Goal: Information Seeking & Learning: Learn about a topic

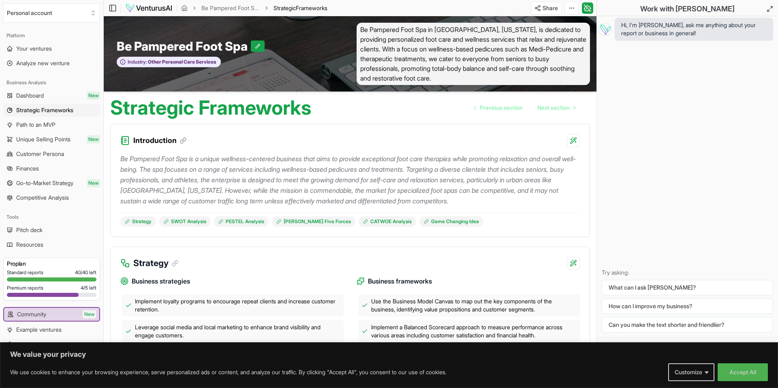
scroll to position [732, 0]
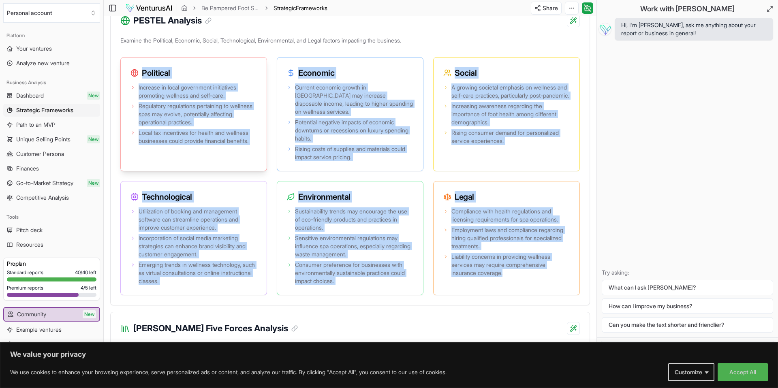
click at [257, 90] on div "Increase in local government initiatives promoting wellness and self-care. Regu…" at bounding box center [194, 126] width 146 height 89
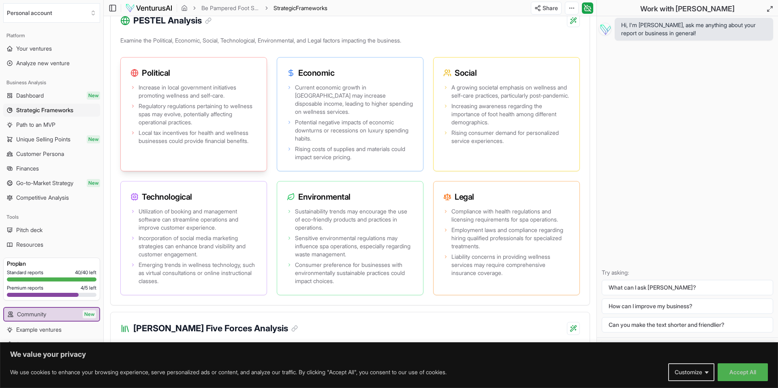
click at [146, 93] on span "Increase in local government initiatives promoting wellness and self-care." at bounding box center [198, 91] width 118 height 16
drag, startPoint x: 139, startPoint y: 89, endPoint x: 231, endPoint y: 96, distance: 92.6
click at [231, 96] on span "Increase in local government initiatives promoting wellness and self-care." at bounding box center [198, 91] width 118 height 16
copy span "Increase in local government initiatives promoting wellness and self-care."
drag, startPoint x: 139, startPoint y: 106, endPoint x: 228, endPoint y: 124, distance: 90.9
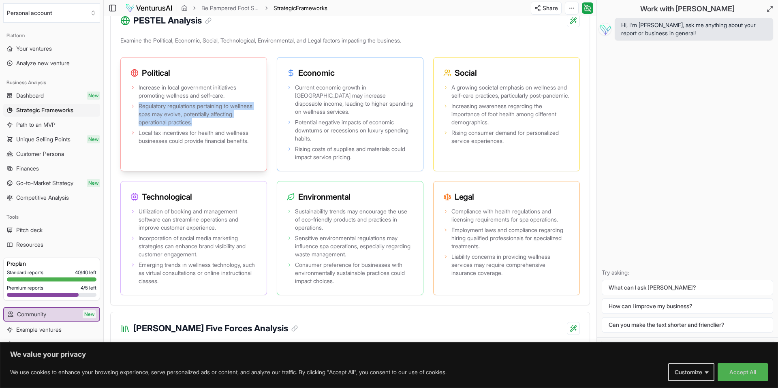
click at [228, 124] on span "Regulatory regulations pertaining to wellness spas may evolve, potentially affe…" at bounding box center [198, 114] width 118 height 24
copy span "Regulatory regulations pertaining to wellness spas may evolve, potentially affe…"
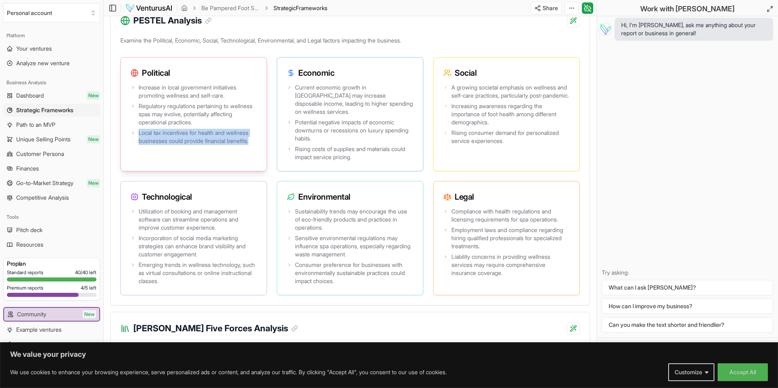
drag, startPoint x: 139, startPoint y: 132, endPoint x: 229, endPoint y: 137, distance: 90.5
click at [265, 141] on div "Increase in local government initiatives promoting wellness and self-care. Regu…" at bounding box center [194, 126] width 146 height 89
copy span "Local tax incentives for health and wellness businesses could provide financial…"
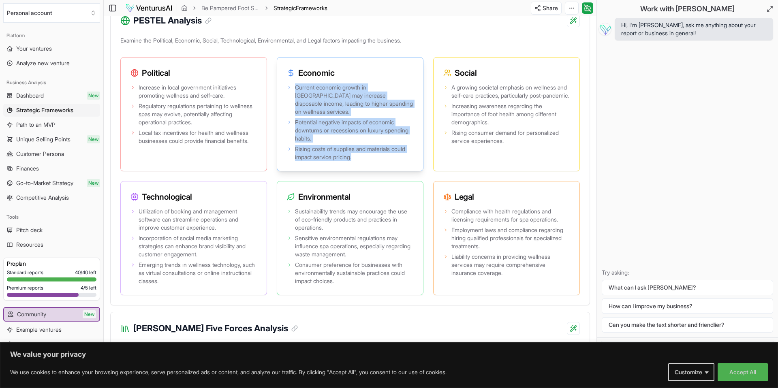
drag, startPoint x: 295, startPoint y: 89, endPoint x: 365, endPoint y: 147, distance: 91.2
click at [366, 148] on ul "Current economic growth in [GEOGRAPHIC_DATA] may increase disposable income, le…" at bounding box center [350, 122] width 126 height 78
copy ul "Current economic growth in [GEOGRAPHIC_DATA] may increase disposable income, le…"
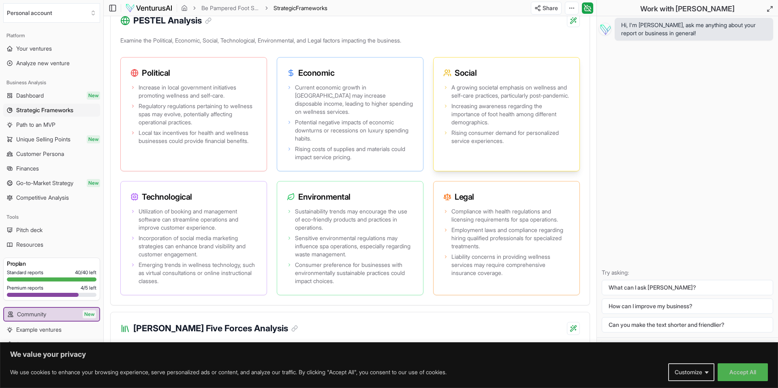
click at [454, 94] on span "A growing societal emphasis on wellness and self-care practices, particularly p…" at bounding box center [510, 91] width 118 height 16
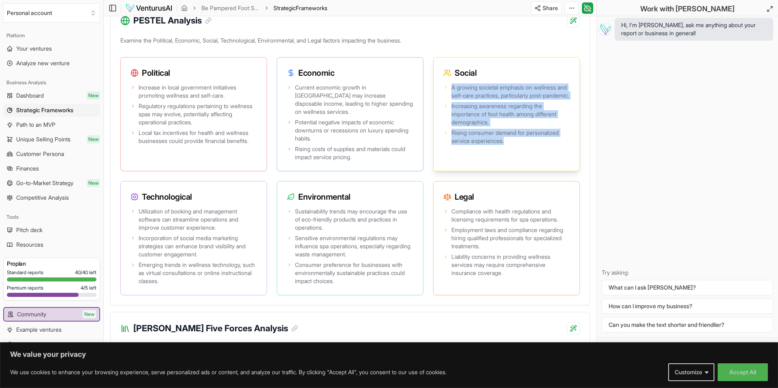
drag, startPoint x: 452, startPoint y: 89, endPoint x: 511, endPoint y: 149, distance: 84.2
click at [511, 145] on ul "A growing societal emphasis on wellness and self-care practices, particularly p…" at bounding box center [506, 114] width 126 height 62
copy ul "A growing societal emphasis on wellness and self-care practices, particularly p…"
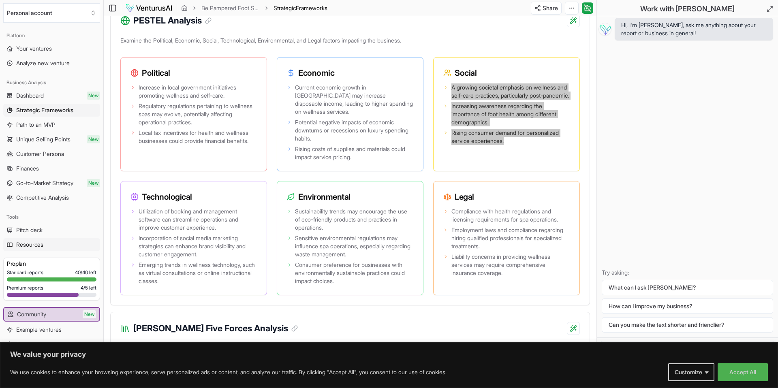
scroll to position [0, 0]
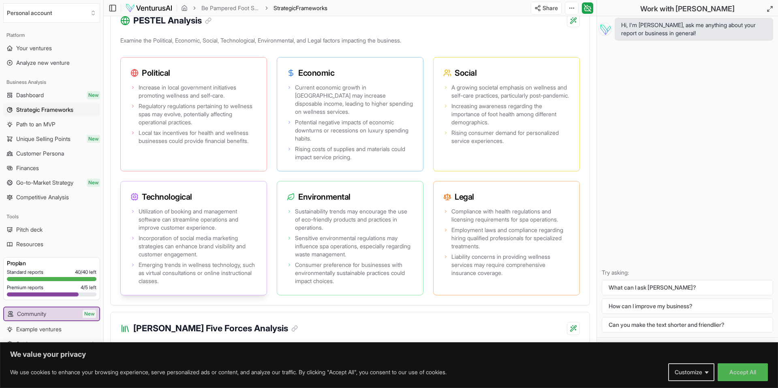
click at [157, 206] on div "Utilization of booking and management software can streamline operations and im…" at bounding box center [194, 250] width 146 height 89
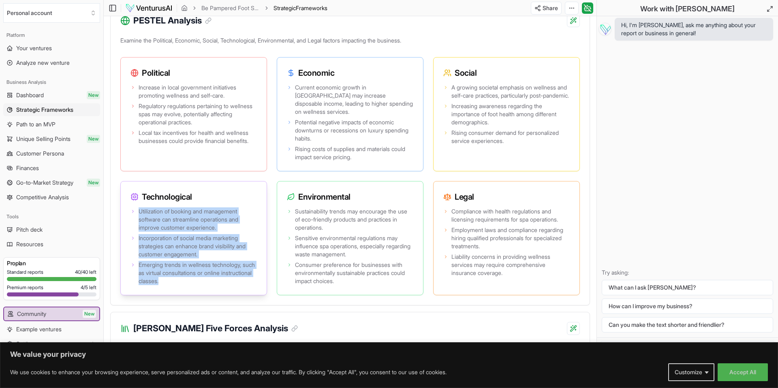
drag, startPoint x: 138, startPoint y: 202, endPoint x: 254, endPoint y: 274, distance: 136.8
click at [254, 274] on ul "Utilization of booking and management software can streamline operations and im…" at bounding box center [193, 246] width 126 height 78
copy ul "Utilization of booking and management software can streamline operations and im…"
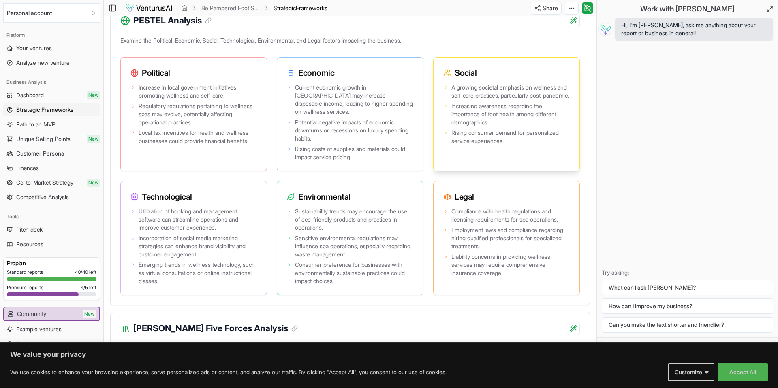
click at [449, 70] on icon at bounding box center [447, 73] width 8 height 8
drag, startPoint x: 450, startPoint y: 70, endPoint x: 442, endPoint y: 71, distance: 8.9
click at [442, 71] on div "Social" at bounding box center [506, 70] width 146 height 24
drag, startPoint x: 442, startPoint y: 71, endPoint x: 449, endPoint y: 73, distance: 8.0
click at [449, 73] on div "Social" at bounding box center [506, 70] width 146 height 24
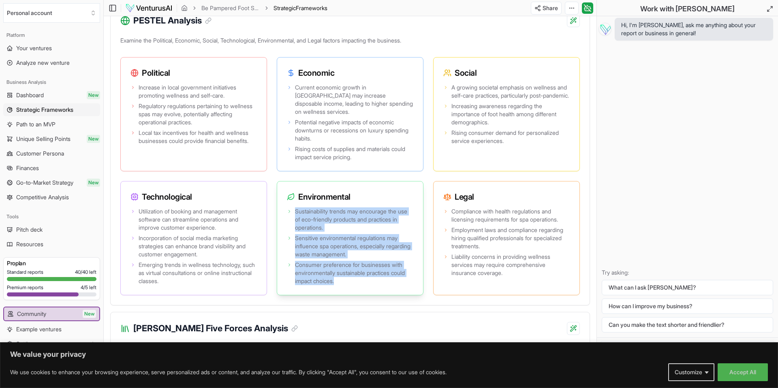
drag, startPoint x: 296, startPoint y: 202, endPoint x: 393, endPoint y: 271, distance: 119.4
click at [393, 271] on ul "Sustainability trends may encourage the use of eco-friendly products and practi…" at bounding box center [350, 246] width 126 height 78
copy ul "Sustainability trends may encourage the use of eco-friendly products and practi…"
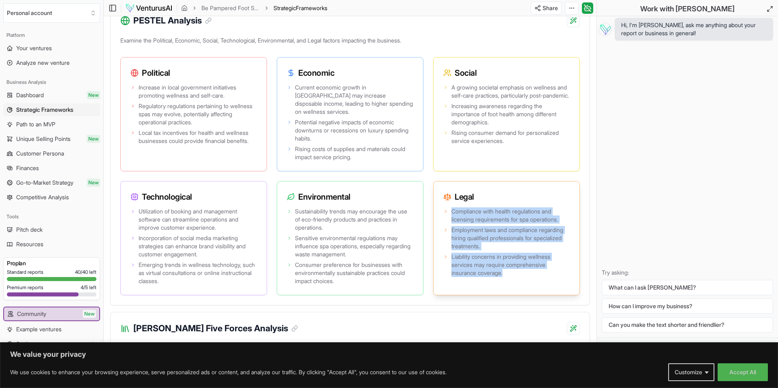
drag, startPoint x: 450, startPoint y: 203, endPoint x: 517, endPoint y: 271, distance: 95.7
click at [517, 271] on div "Compliance with health regulations and licensing requirements for spa operation…" at bounding box center [506, 250] width 146 height 89
copy ul "Compliance with health regulations and licensing requirements for spa operation…"
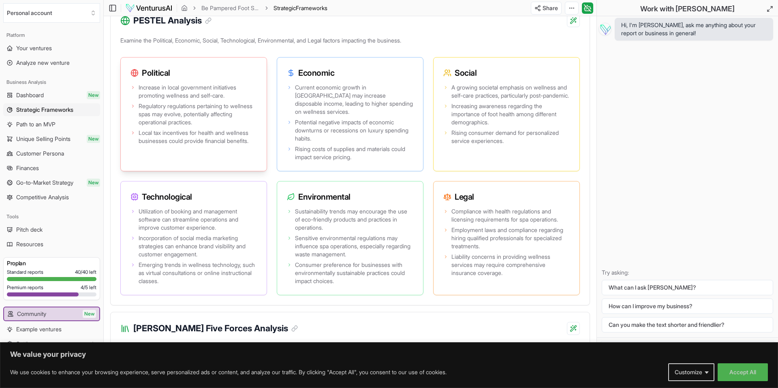
click at [140, 86] on span "Increase in local government initiatives promoting wellness and self-care." at bounding box center [198, 91] width 118 height 16
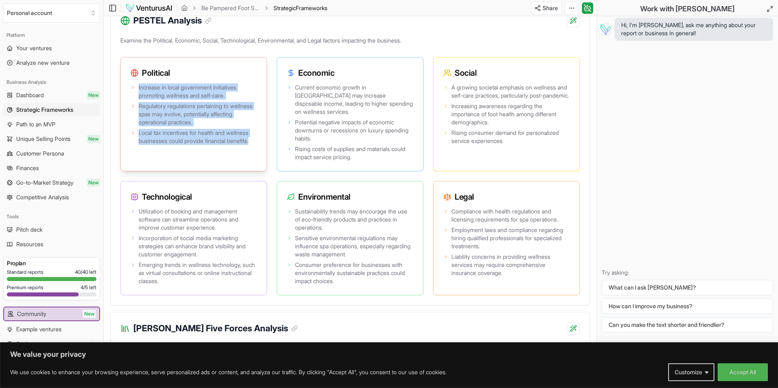
drag, startPoint x: 138, startPoint y: 87, endPoint x: 250, endPoint y: 139, distance: 122.9
click at [257, 140] on div "Increase in local government initiatives promoting wellness and self-care. Regu…" at bounding box center [194, 126] width 146 height 89
copy ul "Increase in local government initiatives promoting wellness and self-care. Regu…"
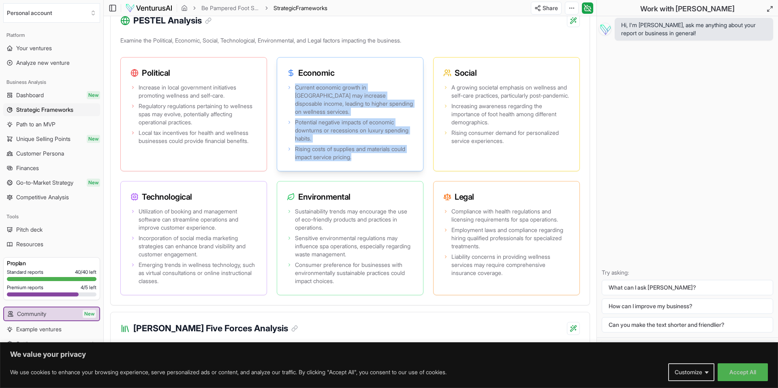
drag, startPoint x: 295, startPoint y: 88, endPoint x: 367, endPoint y: 149, distance: 94.3
click at [367, 149] on ul "Current economic growth in [GEOGRAPHIC_DATA] may increase disposable income, le…" at bounding box center [350, 122] width 126 height 78
copy ul "Current economic growth in [GEOGRAPHIC_DATA] may increase disposable income, le…"
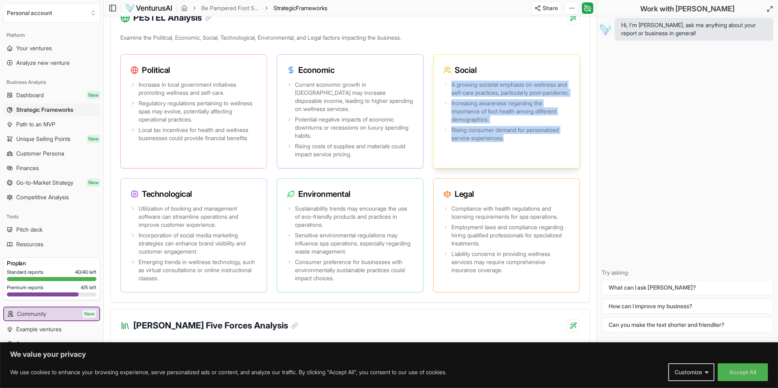
drag, startPoint x: 451, startPoint y: 87, endPoint x: 474, endPoint y: 104, distance: 28.4
click at [521, 142] on ul "A growing societal emphasis on wellness and self-care practices, particularly p…" at bounding box center [506, 112] width 126 height 62
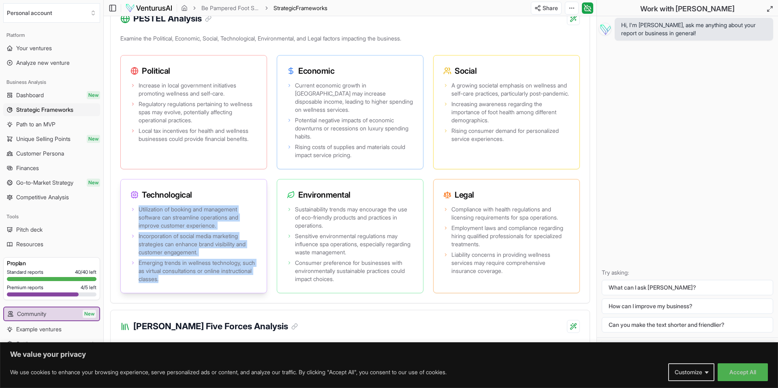
drag, startPoint x: 139, startPoint y: 201, endPoint x: 207, endPoint y: 254, distance: 85.5
click at [223, 274] on ul "Utilization of booking and management software can streamline operations and im…" at bounding box center [193, 244] width 126 height 78
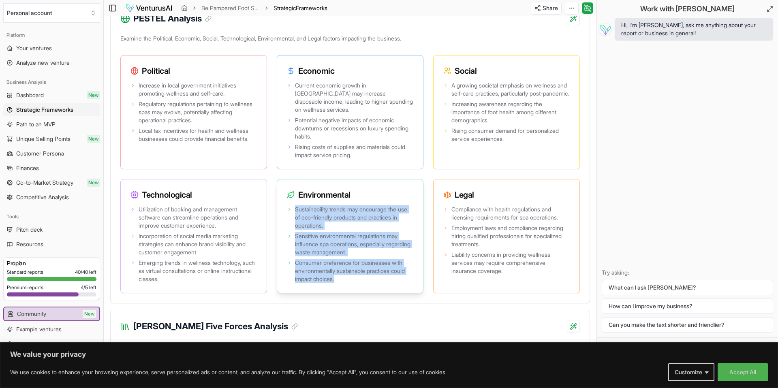
drag, startPoint x: 296, startPoint y: 201, endPoint x: 321, endPoint y: 227, distance: 35.5
click at [366, 271] on ul "Sustainability trends may encourage the use of eco-friendly products and practi…" at bounding box center [350, 244] width 126 height 78
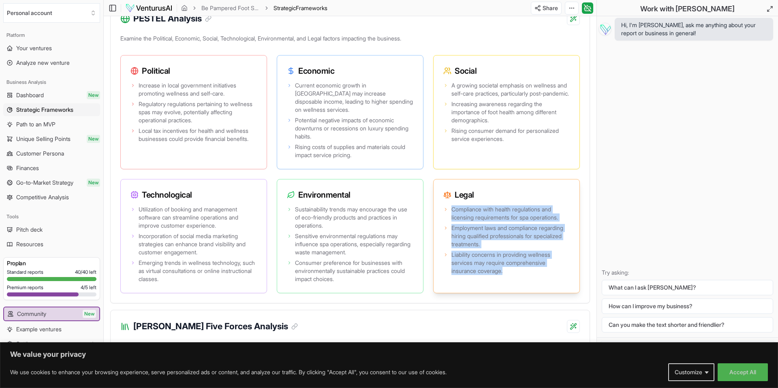
drag, startPoint x: 452, startPoint y: 200, endPoint x: 527, endPoint y: 261, distance: 97.1
click at [527, 261] on ul "Compliance with health regulations and licensing requirements for spa operation…" at bounding box center [506, 240] width 126 height 70
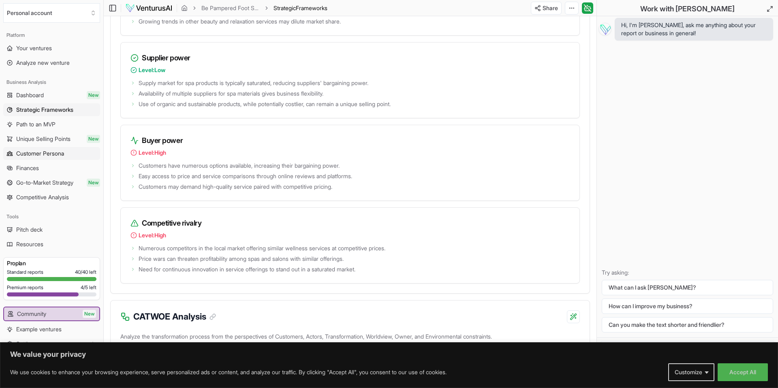
scroll to position [1218, 0]
click at [43, 198] on span "Competitive Analysis" at bounding box center [42, 197] width 53 height 8
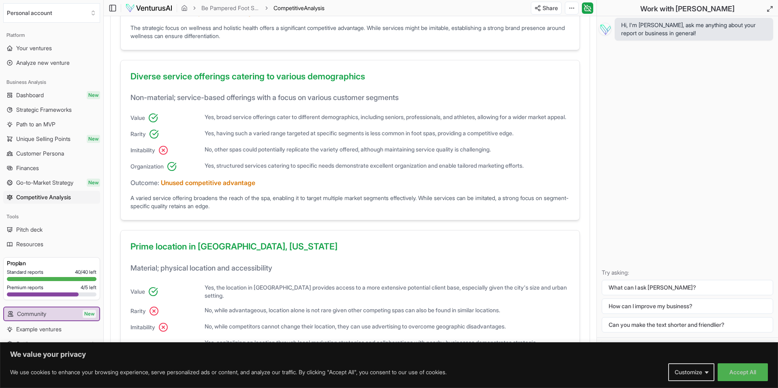
scroll to position [397, 0]
